Goal: Entertainment & Leisure: Consume media (video, audio)

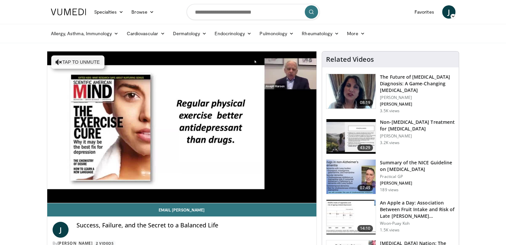
click at [66, 196] on video-js "**********" at bounding box center [181, 128] width 269 height 152
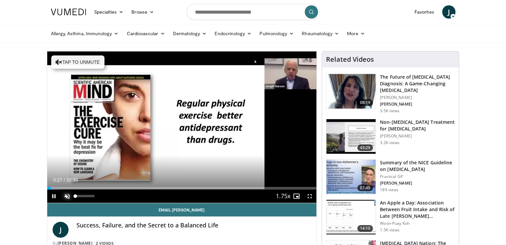
click at [64, 196] on span "Video Player" at bounding box center [67, 196] width 13 height 13
